Goal: Find specific page/section: Find specific page/section

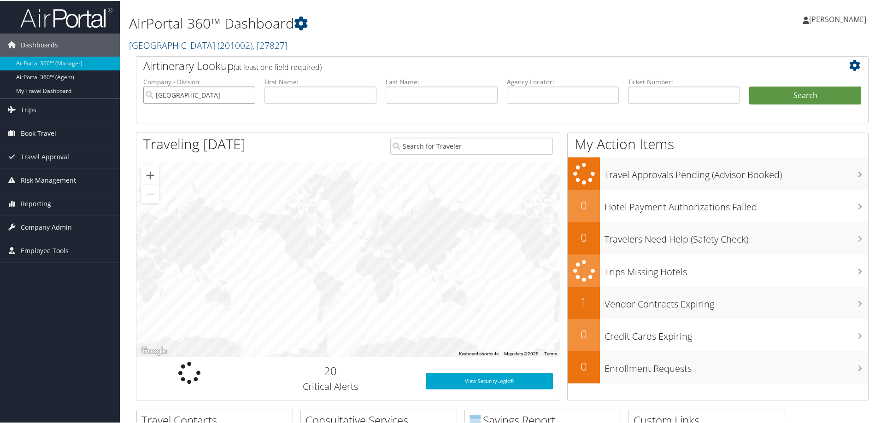
click at [247, 94] on input "[GEOGRAPHIC_DATA]" at bounding box center [199, 94] width 112 height 17
click at [235, 89] on input "search" at bounding box center [199, 94] width 112 height 17
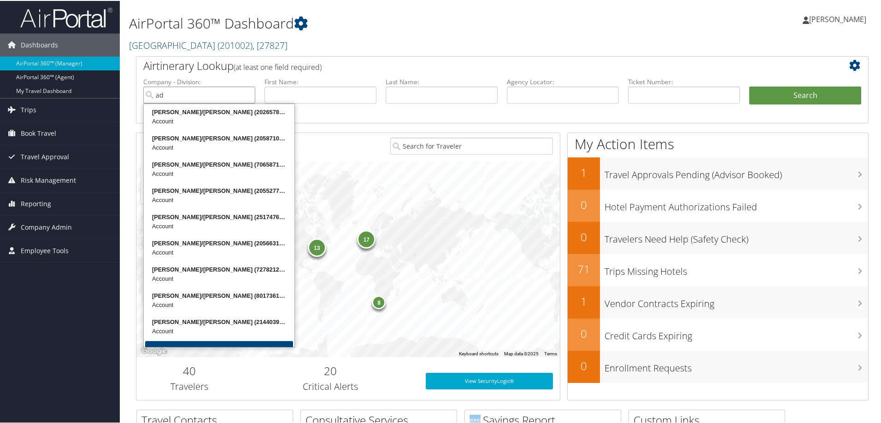
type input "a"
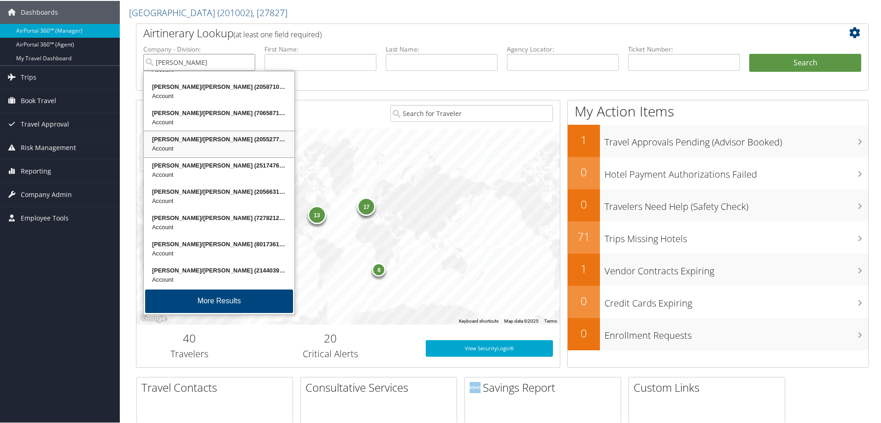
scroll to position [46, 0]
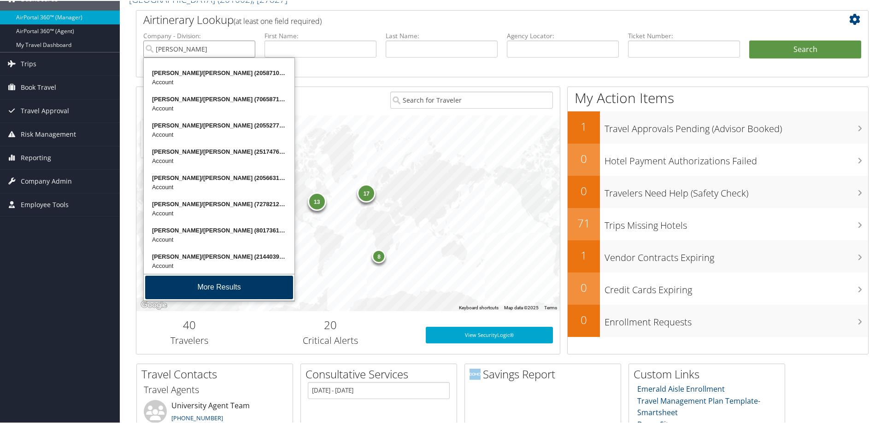
click at [202, 287] on button "More Results" at bounding box center [219, 286] width 148 height 23
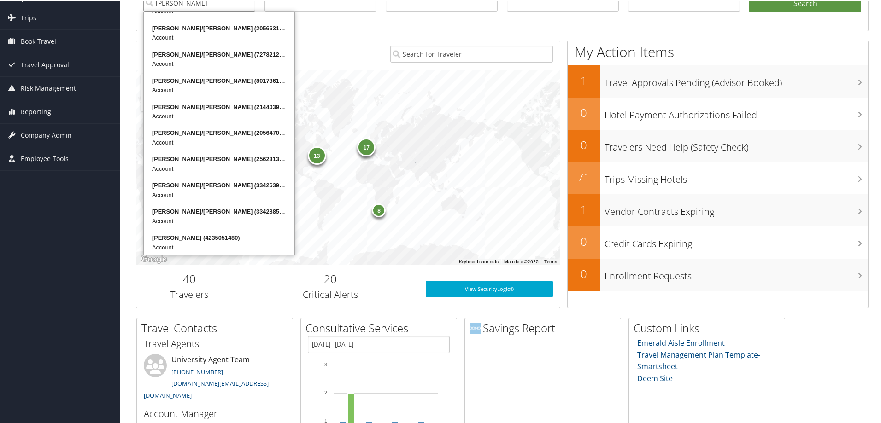
scroll to position [107, 0]
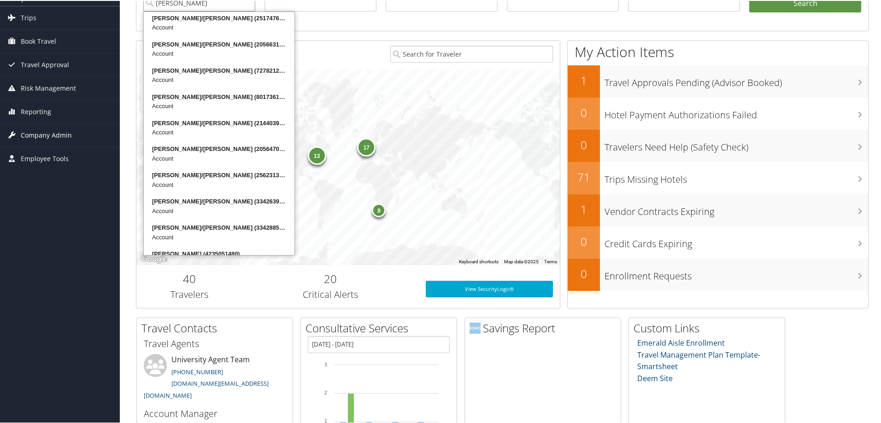
type input "adams"
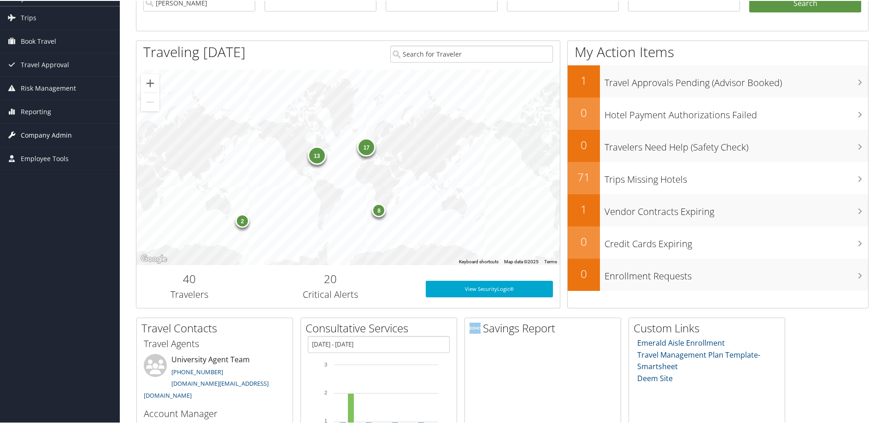
click at [68, 133] on span "Company Admin" at bounding box center [46, 134] width 51 height 23
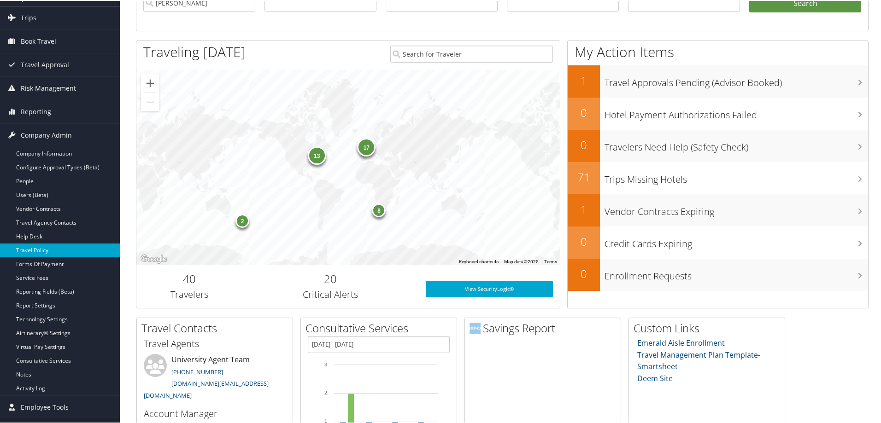
click at [47, 250] on link "Travel Policy" at bounding box center [60, 250] width 120 height 14
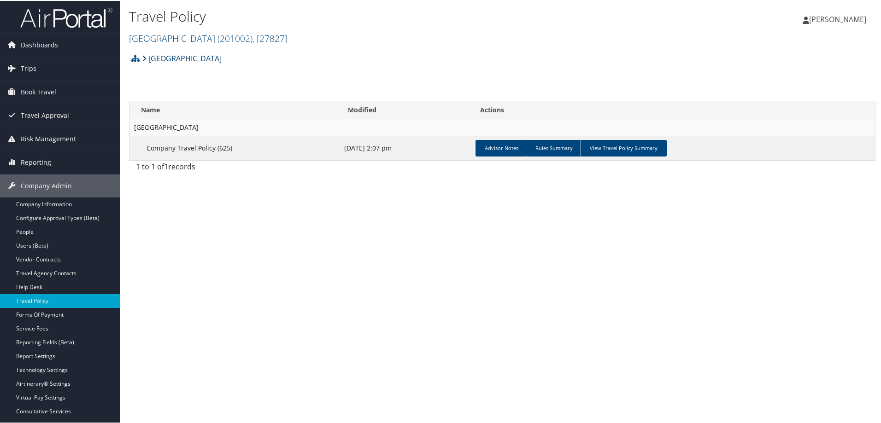
click at [201, 61] on link "[GEOGRAPHIC_DATA]" at bounding box center [182, 57] width 80 height 18
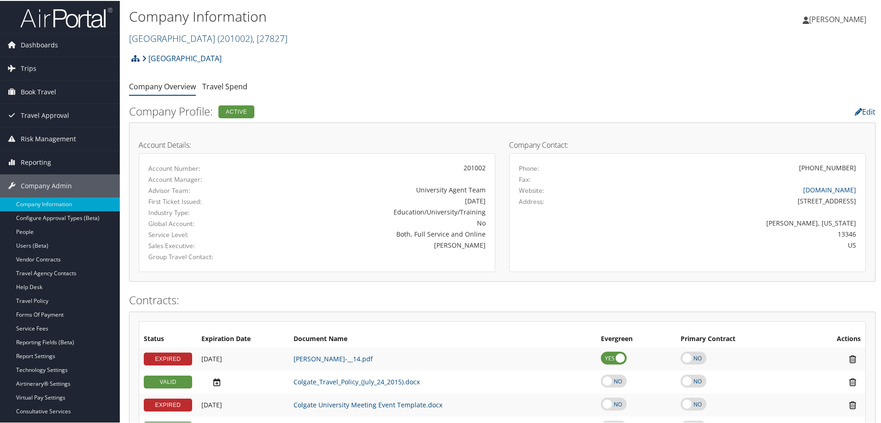
click at [271, 35] on span ", [ 27827 ]" at bounding box center [269, 37] width 35 height 12
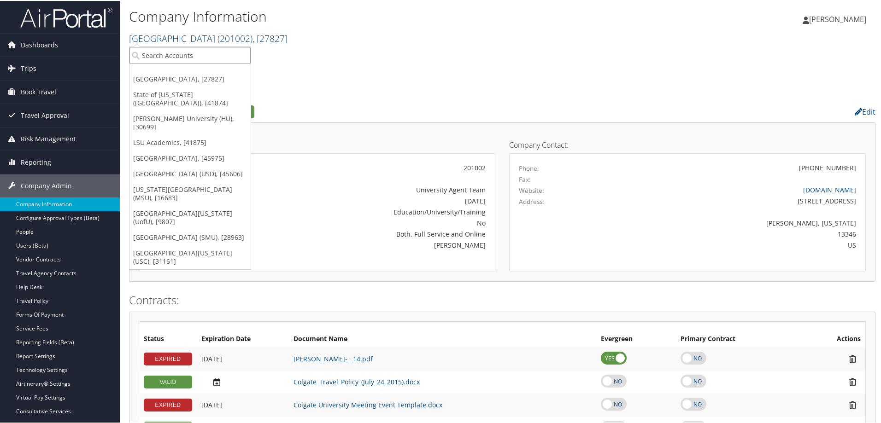
click at [205, 58] on input "search" at bounding box center [189, 54] width 121 height 17
type input "a"
